Goal: Task Accomplishment & Management: Manage account settings

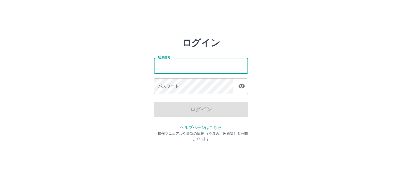
click at [202, 72] on input "社員番号" at bounding box center [201, 66] width 94 height 16
type input "*******"
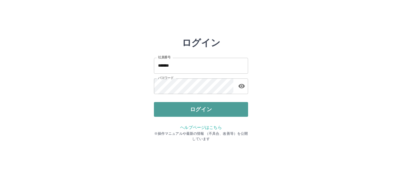
click at [193, 109] on button "ログイン" at bounding box center [201, 109] width 94 height 15
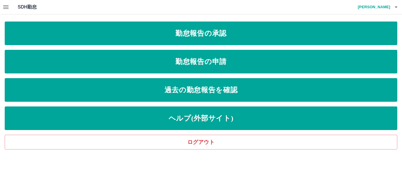
click at [6, 5] on icon "button" at bounding box center [5, 7] width 5 height 4
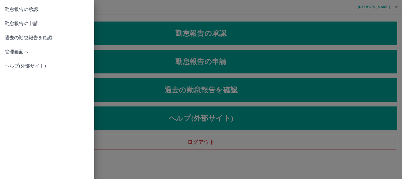
click at [34, 53] on span "管理画面へ" at bounding box center [47, 51] width 85 height 7
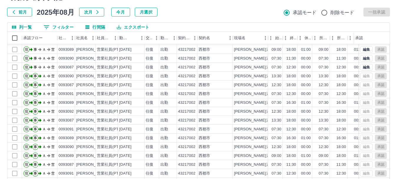
scroll to position [70, 0]
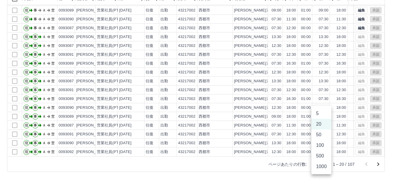
click at [326, 164] on body "SDH勤怠 兒玉　響子 勤務実績承認 前月 2025年08月 次月 今月 月選択 承認モード 削除モード 一括承認 列一覧 0 フィルター 行間隔 エクスポー…" at bounding box center [198, 54] width 397 height 249
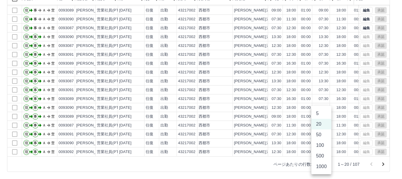
click at [317, 140] on li "100" at bounding box center [321, 145] width 20 height 11
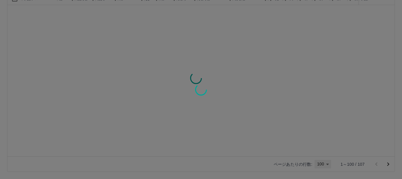
type input "***"
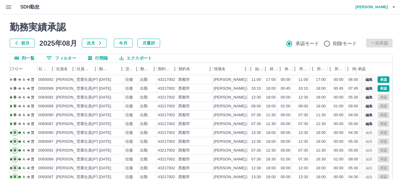
scroll to position [0, 23]
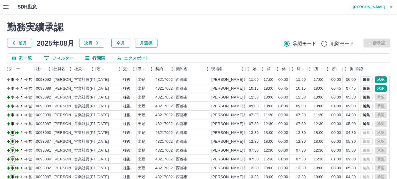
click at [385, 11] on h4 "兒玉　響子" at bounding box center [367, 7] width 35 height 14
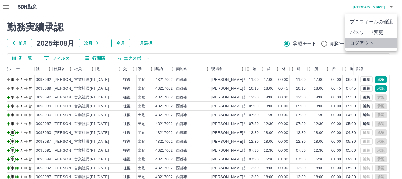
click at [367, 41] on li "ログアウト" at bounding box center [371, 43] width 52 height 11
